Goal: Find contact information: Find contact information

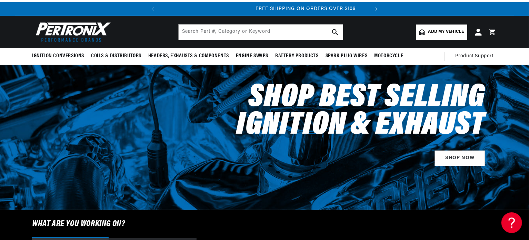
scroll to position [0, 209]
click at [437, 29] on span "Add my vehicle" at bounding box center [446, 32] width 36 height 7
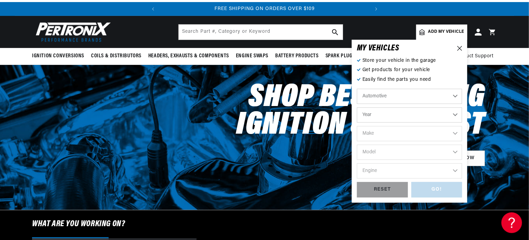
click at [453, 115] on select "Year [DATE] 2025 2024 2023 2022 2021 2020 2019 2018 2017 2016 2015 2014 2013 20…" at bounding box center [409, 114] width 105 height 15
select select "1959"
click at [357, 107] on select "Year [DATE] 2025 2024 2023 2022 2021 2020 2019 2018 2017 2016 2015 2014 2013 20…" at bounding box center [409, 114] width 105 height 15
select select "1959"
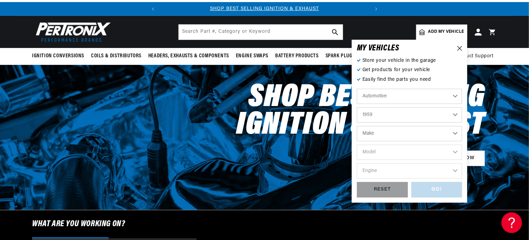
click at [454, 134] on select "Make Alfa Romeo American Motors Aston [PERSON_NAME] [PERSON_NAME] Buick Cadilla…" at bounding box center [409, 133] width 105 height 15
select select "Mercedes-Benz"
click at [357, 126] on select "Make Alfa Romeo American Motors Aston [PERSON_NAME] [PERSON_NAME] Buick Cadilla…" at bounding box center [409, 133] width 105 height 15
select select "Mercedes-Benz"
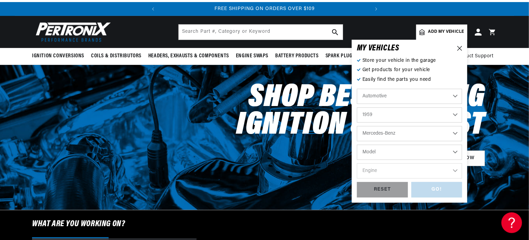
click at [455, 151] on select "Model 190 190B 190DB 300" at bounding box center [409, 151] width 105 height 15
select select "190"
click at [357, 144] on select "Model 190 190B 190DB 300" at bounding box center [409, 151] width 105 height 15
select select "190"
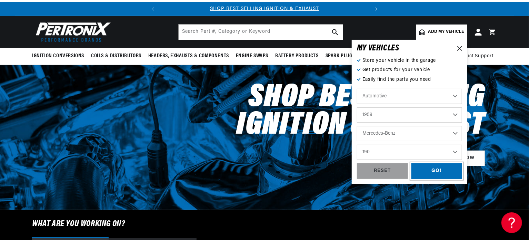
click at [440, 167] on div "GO!" at bounding box center [436, 171] width 51 height 16
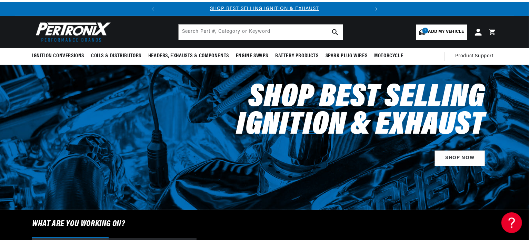
select select "1959"
select select "Mercedes-Benz"
select select "190"
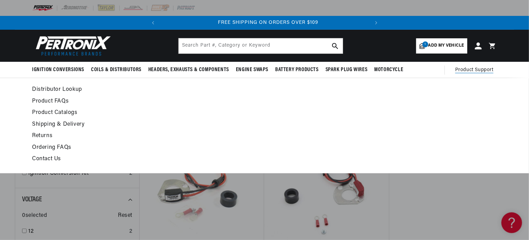
scroll to position [0, 209]
click at [479, 70] on span "Product Support" at bounding box center [474, 70] width 38 height 8
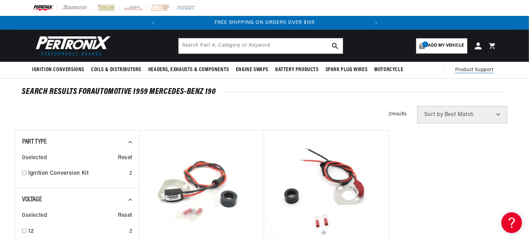
click at [479, 70] on span "Product Support" at bounding box center [474, 70] width 38 height 8
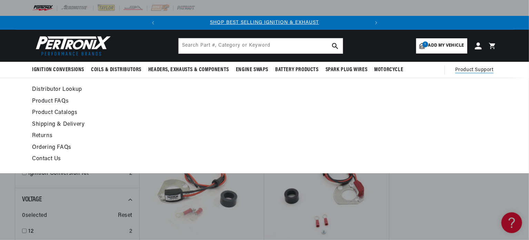
scroll to position [0, 0]
click at [57, 157] on link "Contact Us" at bounding box center [201, 159] width 339 height 10
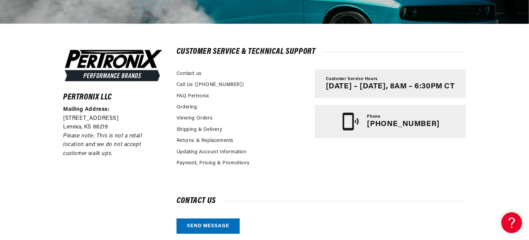
scroll to position [0, 209]
